Goal: Check status: Check status

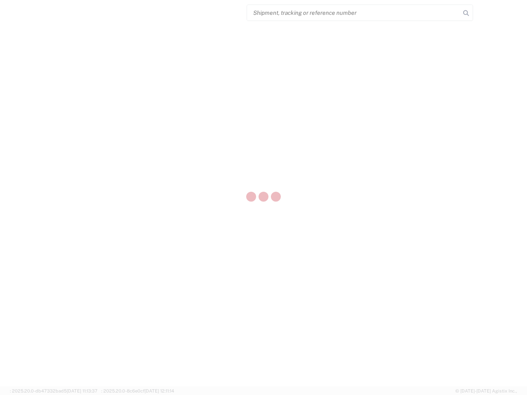
select select "US"
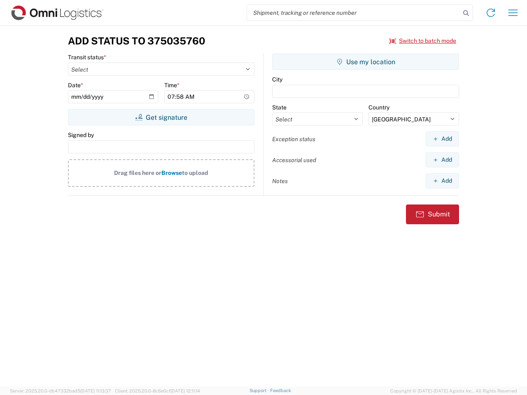
click at [353, 13] on input "search" at bounding box center [353, 13] width 213 height 16
click at [466, 13] on icon at bounding box center [466, 13] width 12 height 12
click at [490, 13] on icon at bounding box center [490, 12] width 13 height 13
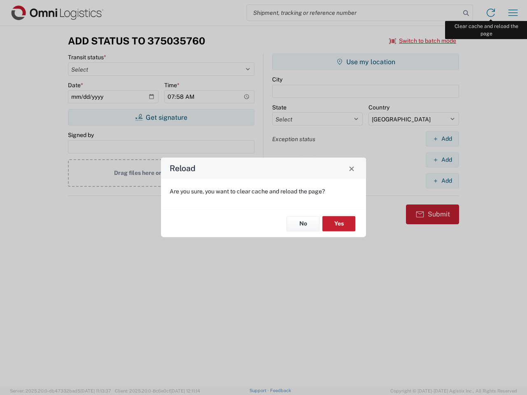
click at [513, 13] on div "Reload Are you sure, you want to clear cache and reload the page? No Yes" at bounding box center [263, 197] width 527 height 395
click at [423, 41] on div "Reload Are you sure, you want to clear cache and reload the page? No Yes" at bounding box center [263, 197] width 527 height 395
click at [161, 117] on div "Reload Are you sure, you want to clear cache and reload the page? No Yes" at bounding box center [263, 197] width 527 height 395
click at [365, 62] on div "Reload Are you sure, you want to clear cache and reload the page? No Yes" at bounding box center [263, 197] width 527 height 395
click at [442, 139] on div "Reload Are you sure, you want to clear cache and reload the page? No Yes" at bounding box center [263, 197] width 527 height 395
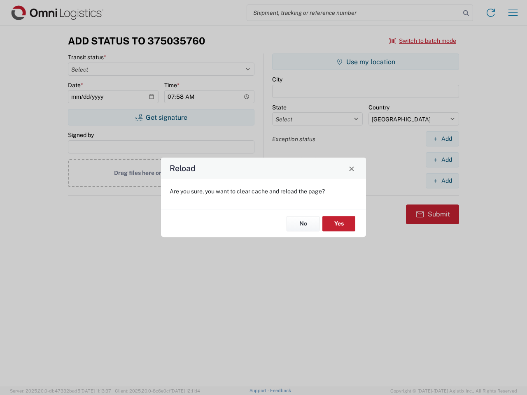
click at [442, 160] on div "Reload Are you sure, you want to clear cache and reload the page? No Yes" at bounding box center [263, 197] width 527 height 395
click at [442, 181] on div "Reload Are you sure, you want to clear cache and reload the page? No Yes" at bounding box center [263, 197] width 527 height 395
